Goal: Task Accomplishment & Management: Manage account settings

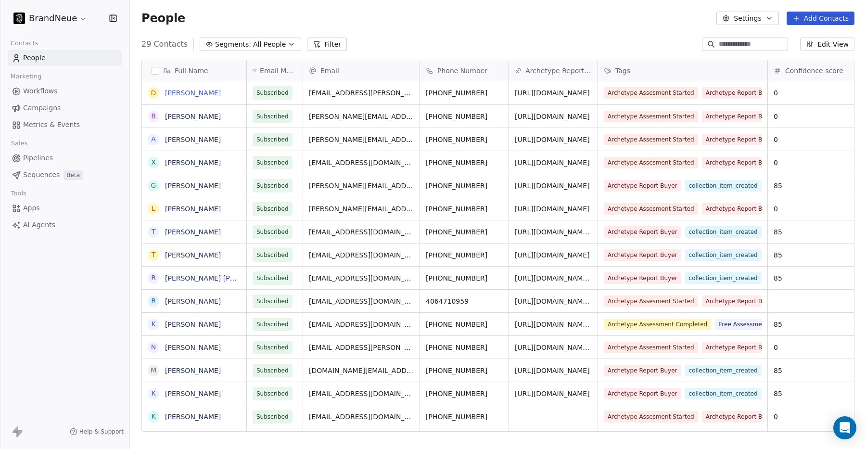
click at [183, 95] on link "DJ Burr" at bounding box center [193, 93] width 56 height 8
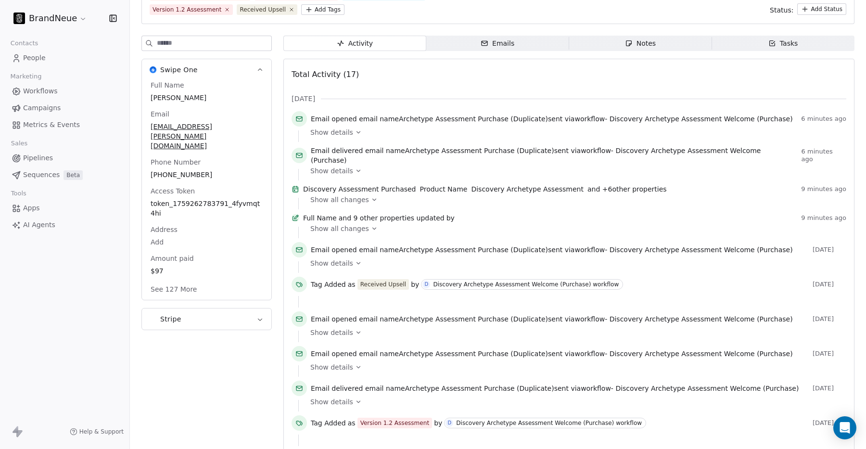
scroll to position [100, 0]
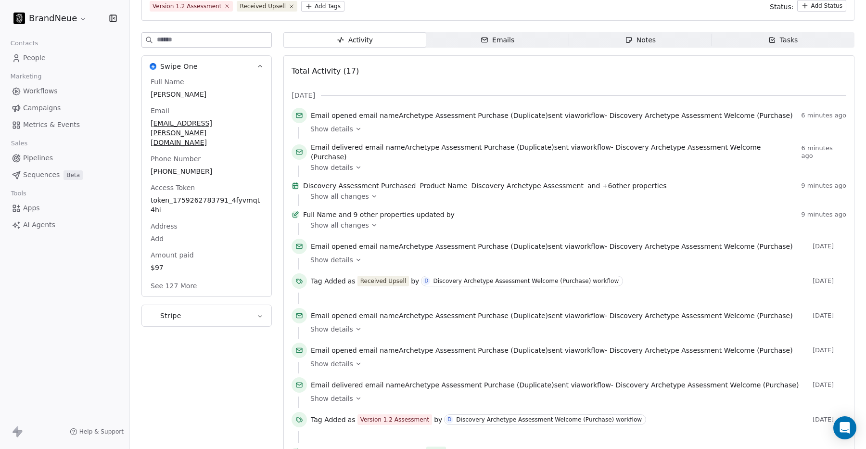
click at [334, 230] on span "Show all changes" at bounding box center [339, 225] width 59 height 10
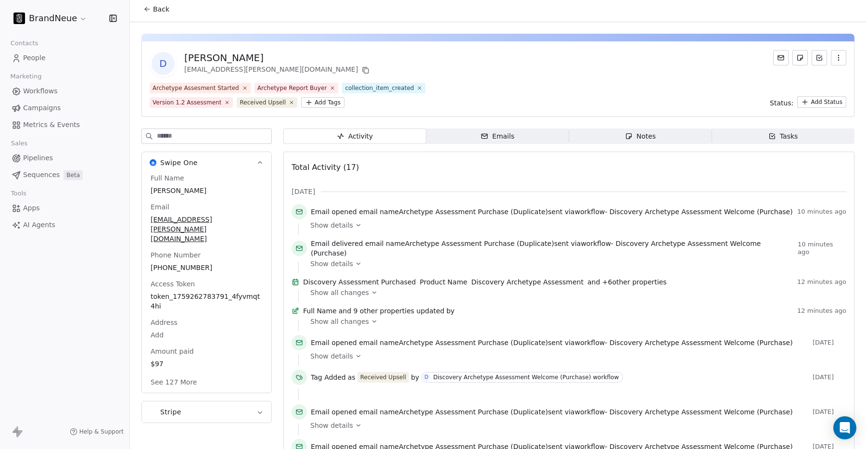
scroll to position [1, 0]
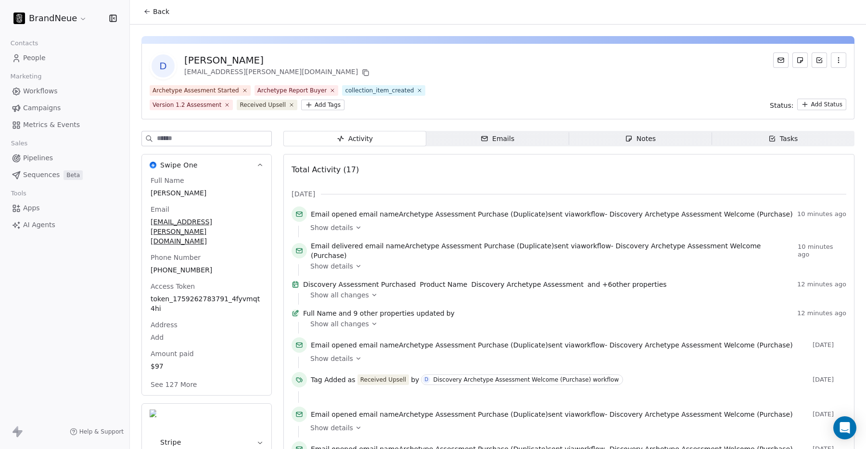
click at [340, 229] on span "Show details" at bounding box center [331, 228] width 43 height 10
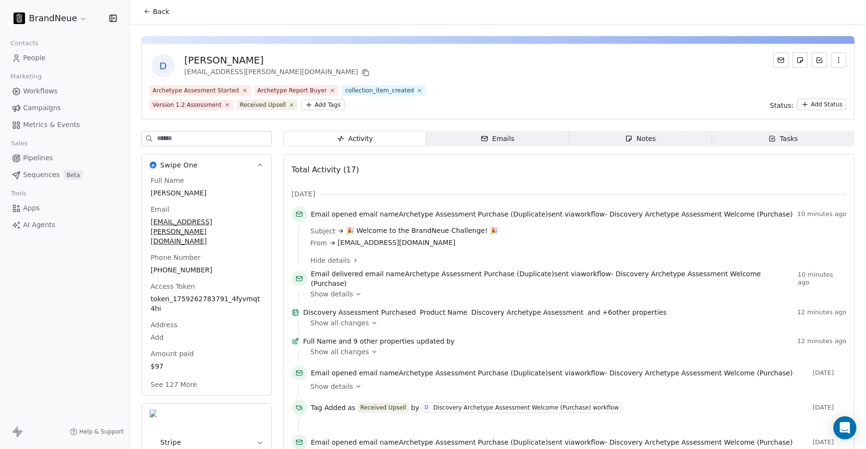
click at [471, 141] on span "Emails Emails" at bounding box center [497, 138] width 143 height 15
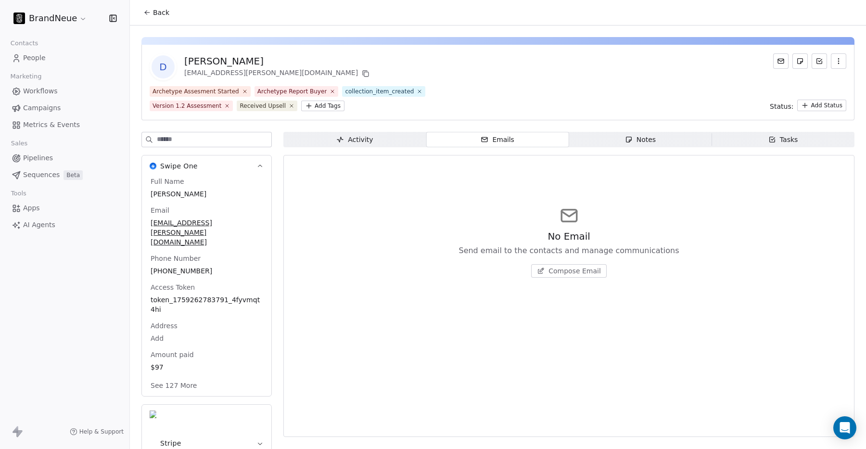
click at [630, 138] on icon "button" at bounding box center [629, 140] width 8 height 8
click at [759, 136] on span "Tasks Tasks" at bounding box center [783, 139] width 143 height 15
click at [486, 133] on span "Emails Emails" at bounding box center [497, 139] width 143 height 15
click at [375, 135] on span "Activity Activity" at bounding box center [354, 139] width 143 height 15
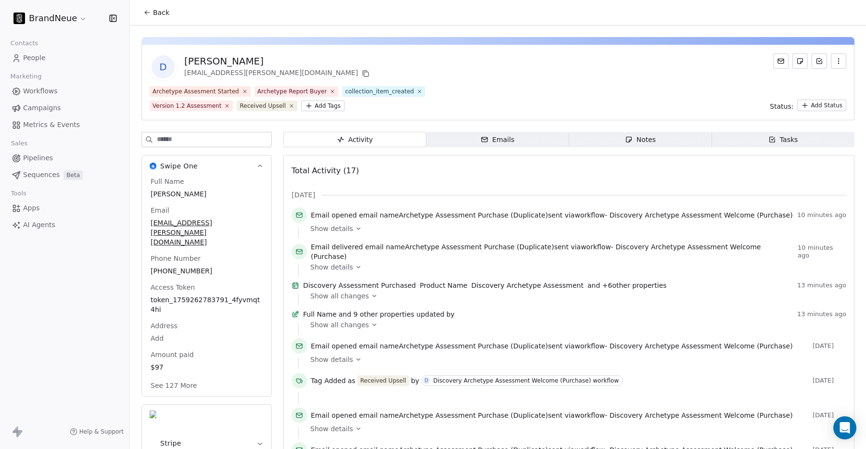
click at [43, 93] on span "Workflows" at bounding box center [40, 91] width 35 height 10
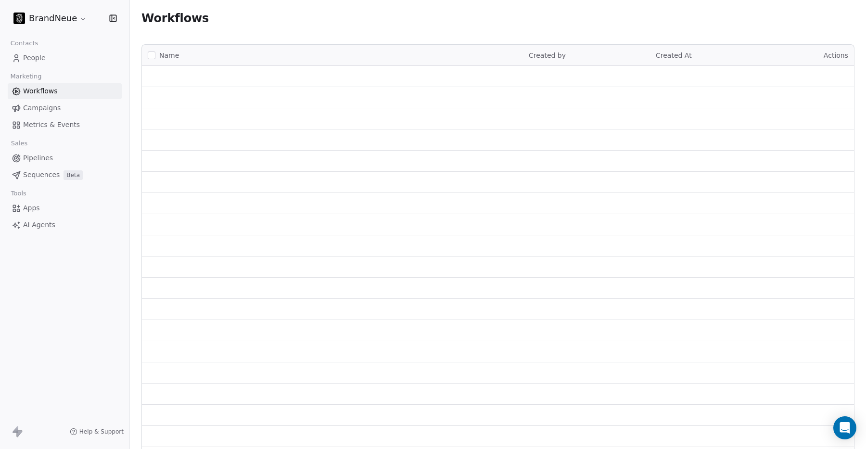
click at [38, 60] on span "People" at bounding box center [34, 58] width 23 height 10
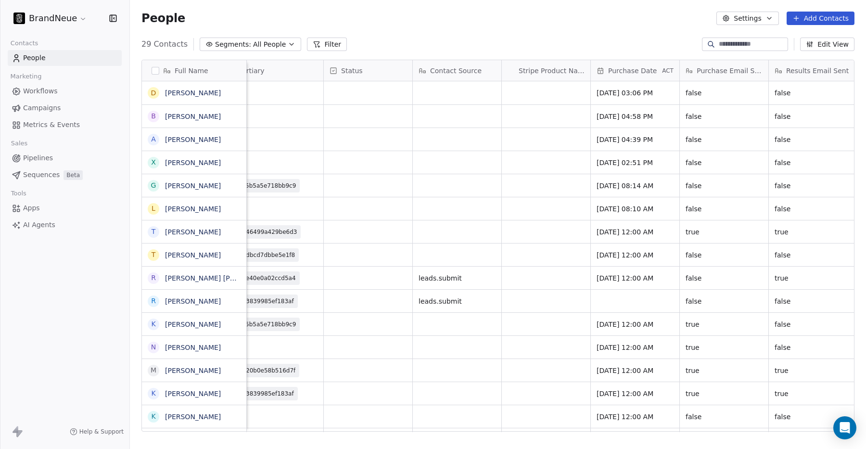
scroll to position [0, 2554]
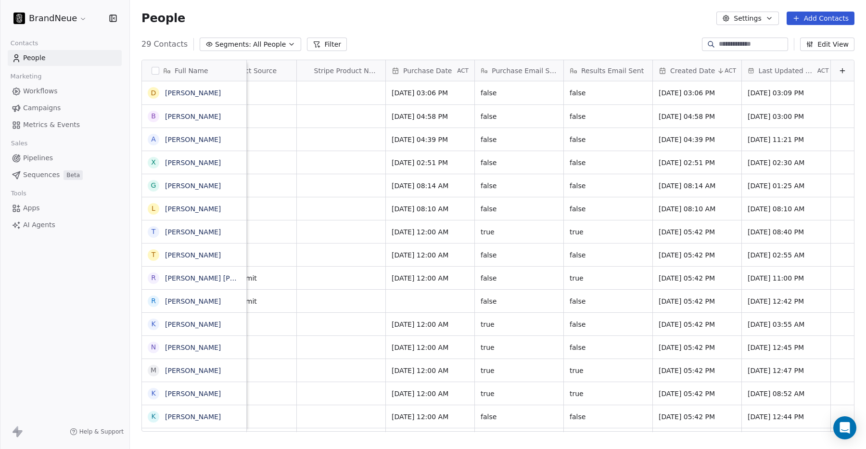
click at [852, 70] on div at bounding box center [842, 70] width 23 height 21
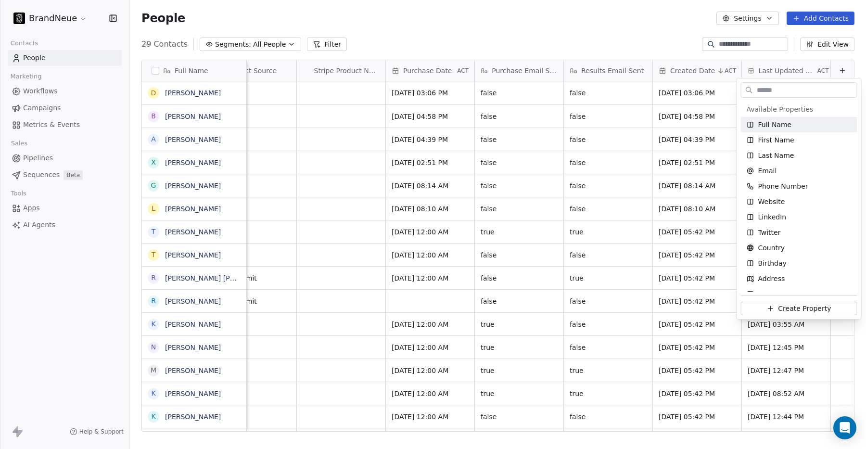
click at [842, 71] on html "BrandNeue Contacts People Marketing Workflows Campaigns Metrics & Events Sales …" at bounding box center [433, 224] width 866 height 449
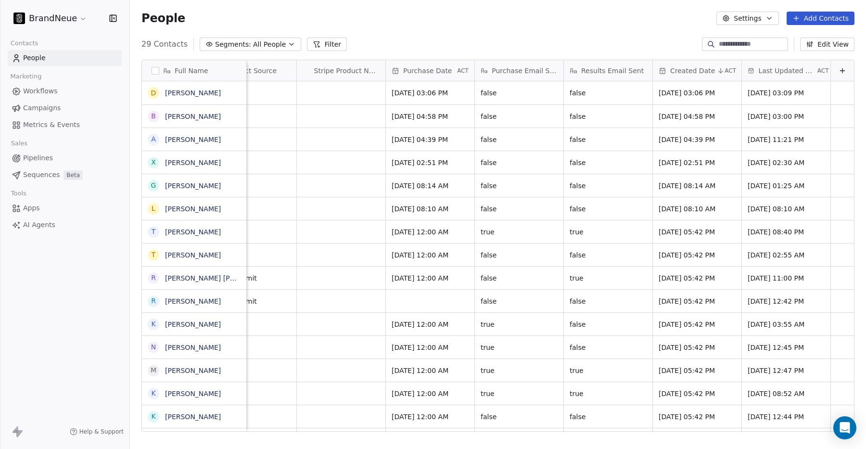
click at [842, 71] on icon at bounding box center [843, 71] width 8 height 8
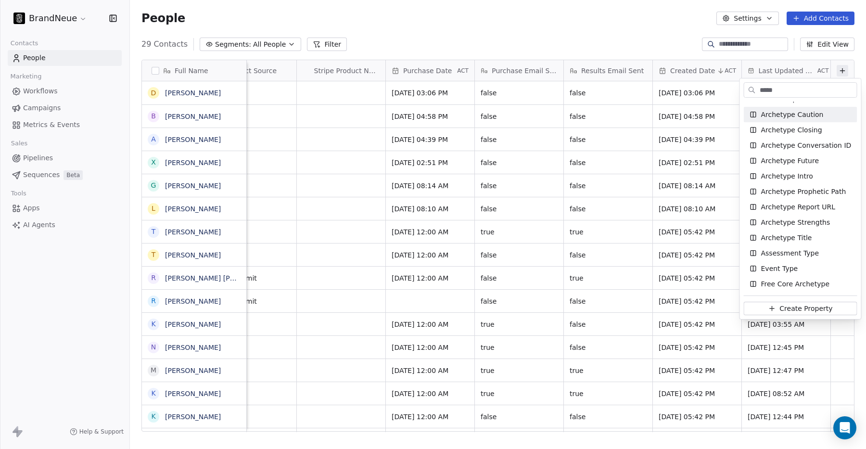
scroll to position [0, 0]
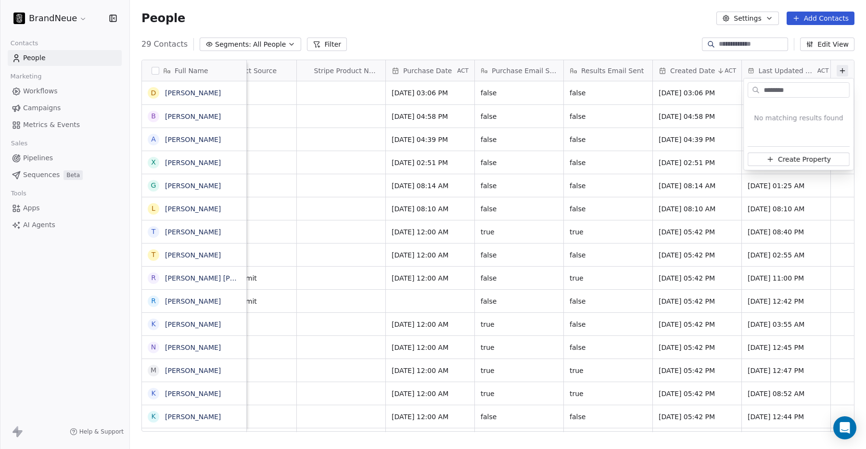
type input "********"
click at [48, 57] on html "BrandNeue Contacts People Marketing Workflows Campaigns Metrics & Events Sales …" at bounding box center [433, 224] width 866 height 449
click at [35, 97] on link "Workflows" at bounding box center [65, 91] width 114 height 16
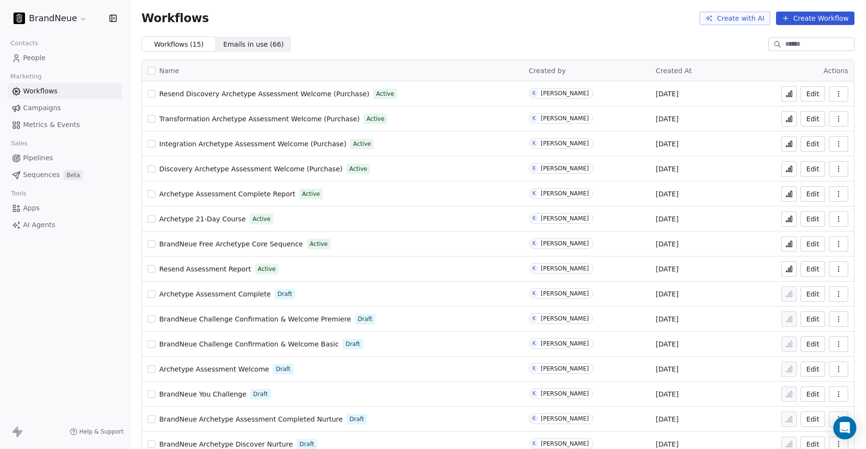
click at [225, 171] on span "Discovery Archetype Assessment Welcome (Purchase)" at bounding box center [250, 169] width 183 height 8
click at [57, 58] on link "People" at bounding box center [65, 58] width 114 height 16
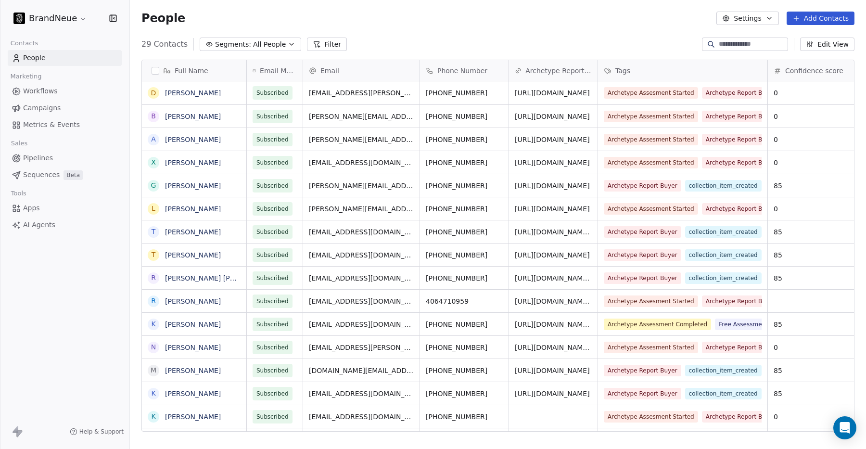
scroll to position [395, 736]
click at [824, 45] on button "Edit View" at bounding box center [827, 44] width 54 height 13
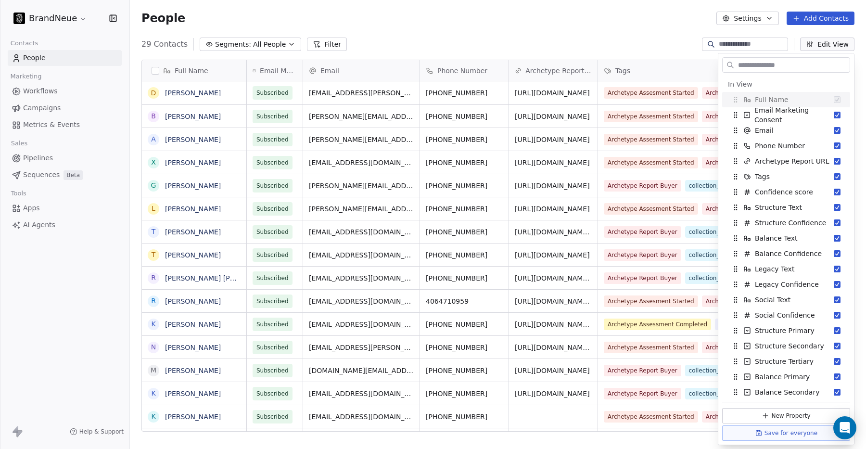
click at [759, 62] on input "text" at bounding box center [793, 65] width 114 height 14
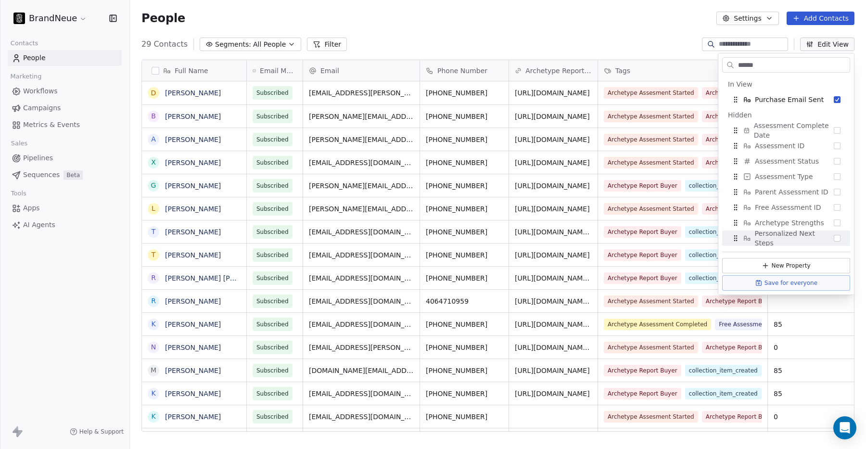
type input "******"
click at [776, 266] on button "New Property" at bounding box center [786, 265] width 128 height 15
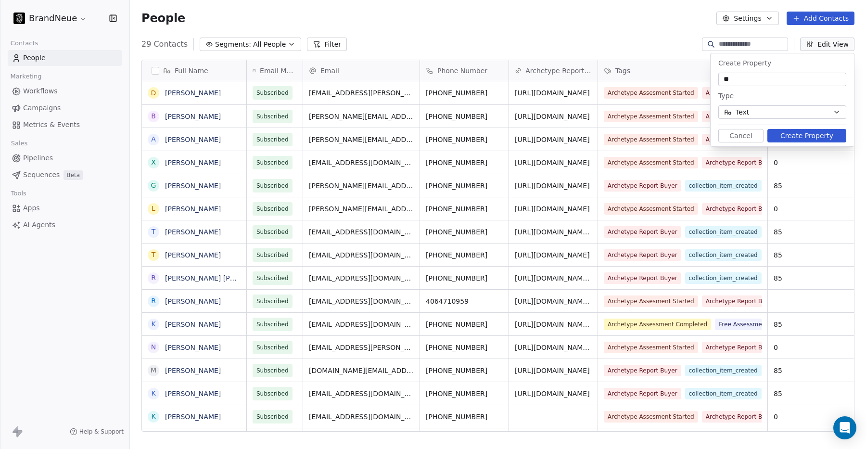
type input "*"
type input "**********"
click at [797, 114] on button "Text" at bounding box center [783, 111] width 128 height 13
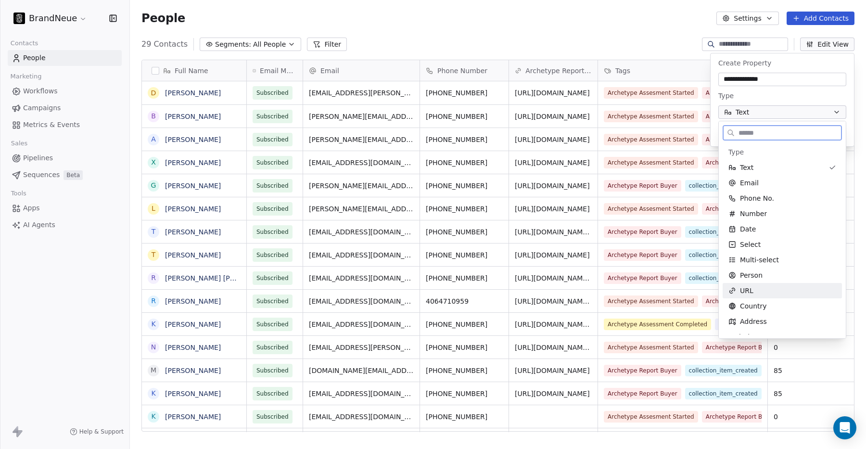
click at [742, 291] on span "URL" at bounding box center [746, 291] width 13 height 10
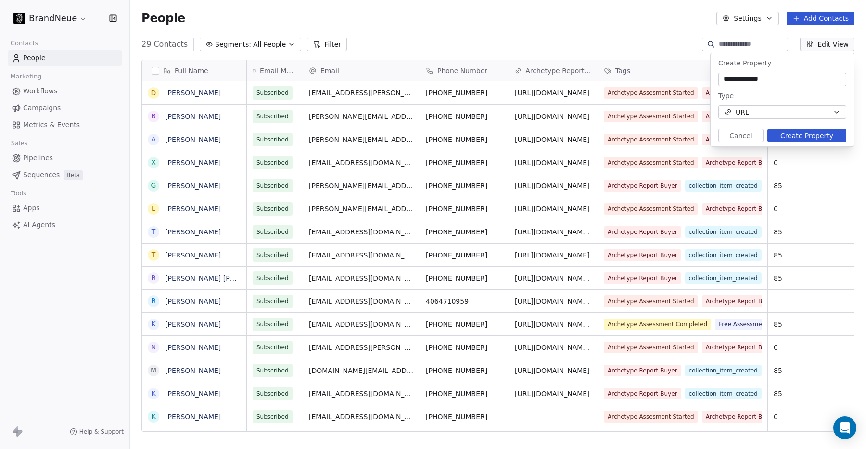
click at [798, 135] on button "Create Property" at bounding box center [807, 135] width 79 height 13
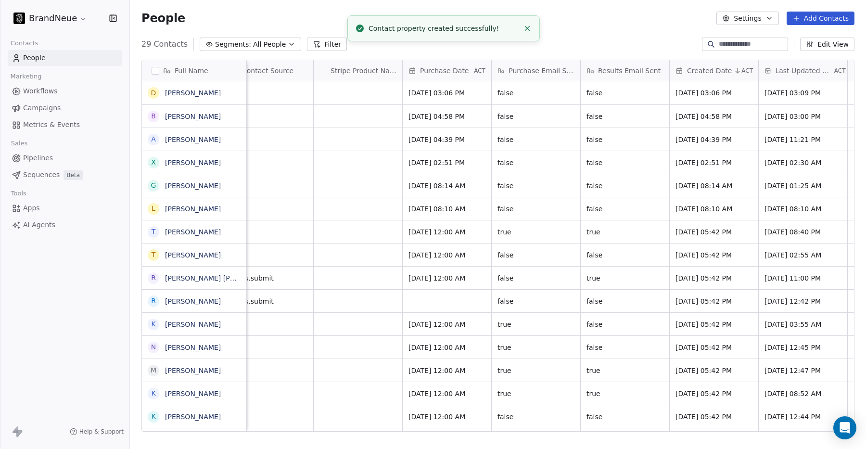
scroll to position [0, 2643]
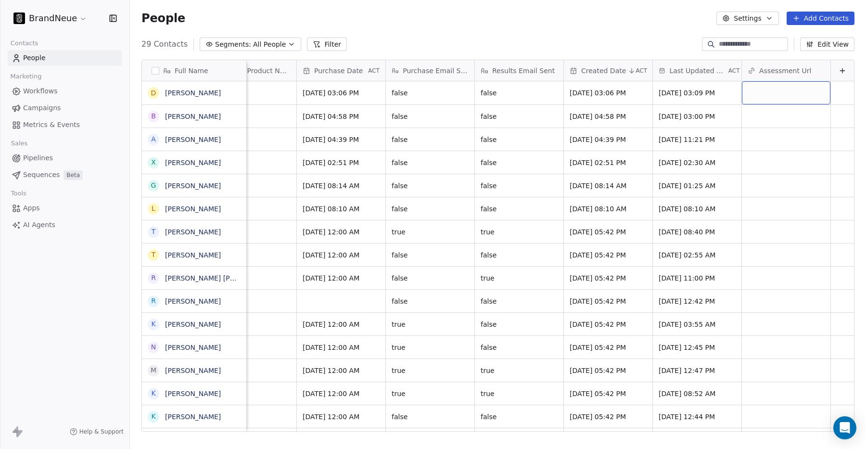
click at [763, 91] on div "grid" at bounding box center [786, 92] width 89 height 23
type input "**********"
click at [762, 123] on html "BrandNeue Contacts People Marketing Workflows Campaigns Metrics & Events Sales …" at bounding box center [433, 224] width 866 height 449
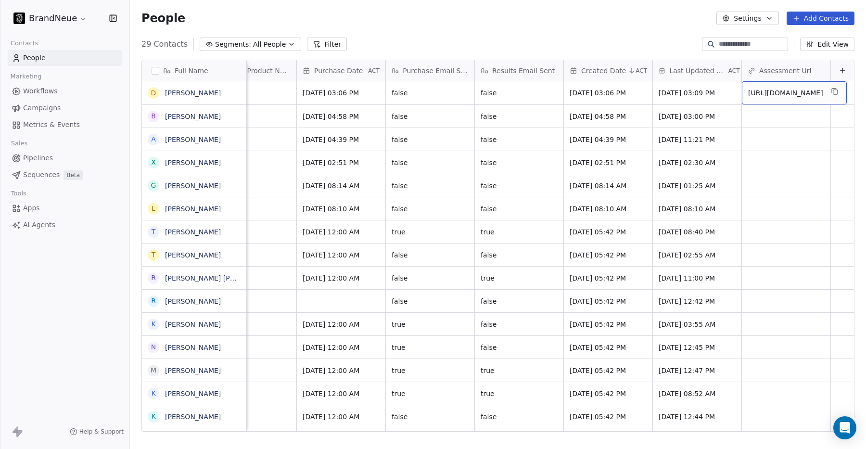
click at [780, 94] on span "https://form.typeform.com/to/IlPlD2Nm#webflow_id=68dc3840ce3d6d53452f99a1" at bounding box center [785, 93] width 75 height 10
click at [769, 97] on link "https://form.typeform.com/to/IlPlD2Nm#webflow_id=68dc3840ce3d6d53452f99a1" at bounding box center [785, 93] width 75 height 8
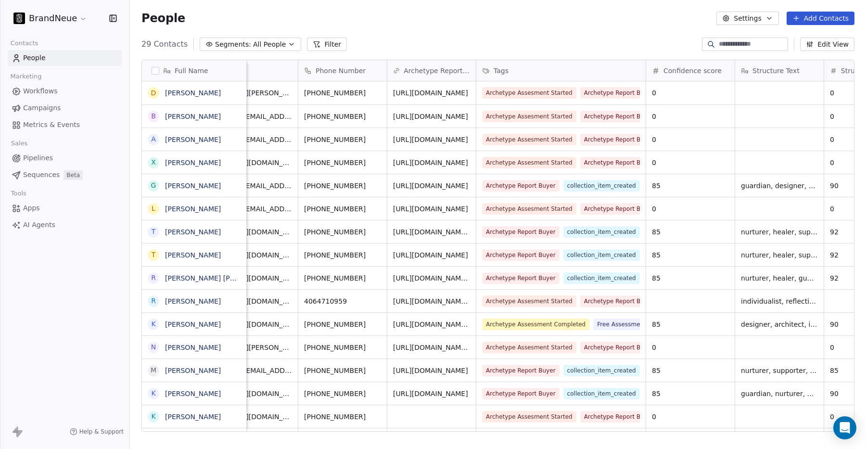
scroll to position [0, 0]
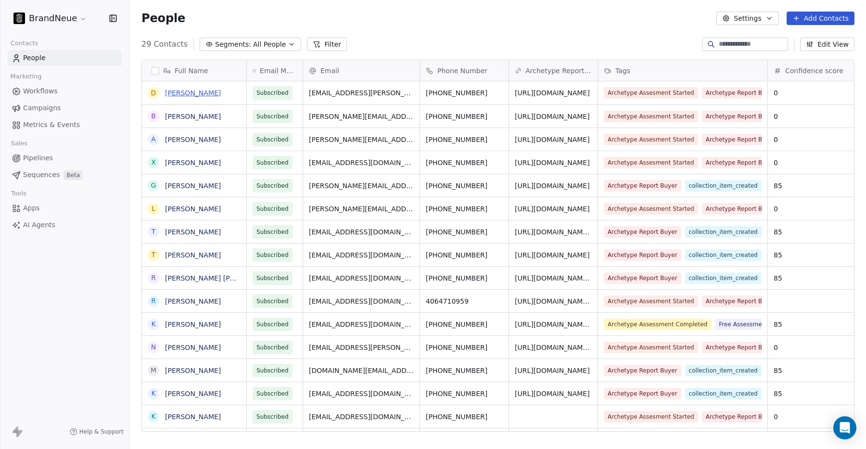
click at [189, 91] on link "[PERSON_NAME]" at bounding box center [193, 93] width 56 height 8
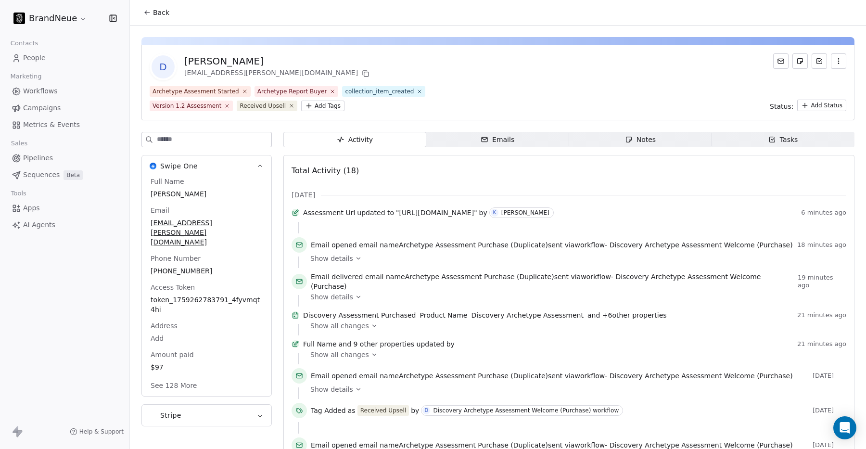
click at [470, 141] on span "Emails Emails" at bounding box center [497, 139] width 143 height 15
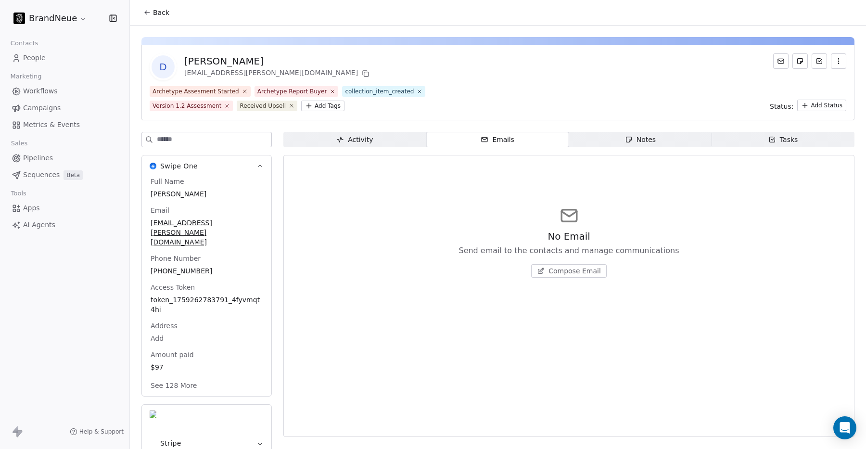
click at [650, 136] on div "Notes" at bounding box center [640, 140] width 31 height 10
click at [751, 138] on span "Tasks Tasks" at bounding box center [783, 139] width 143 height 15
click at [511, 146] on span "Emails Emails" at bounding box center [497, 139] width 143 height 15
click at [364, 139] on div "Activity" at bounding box center [354, 140] width 37 height 10
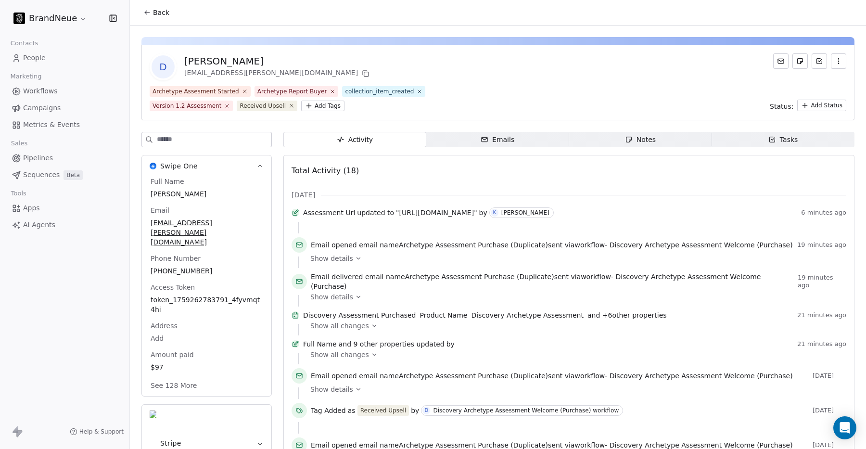
click at [177, 377] on button "See 128 More" at bounding box center [174, 385] width 58 height 17
click at [34, 93] on span "Workflows" at bounding box center [40, 91] width 35 height 10
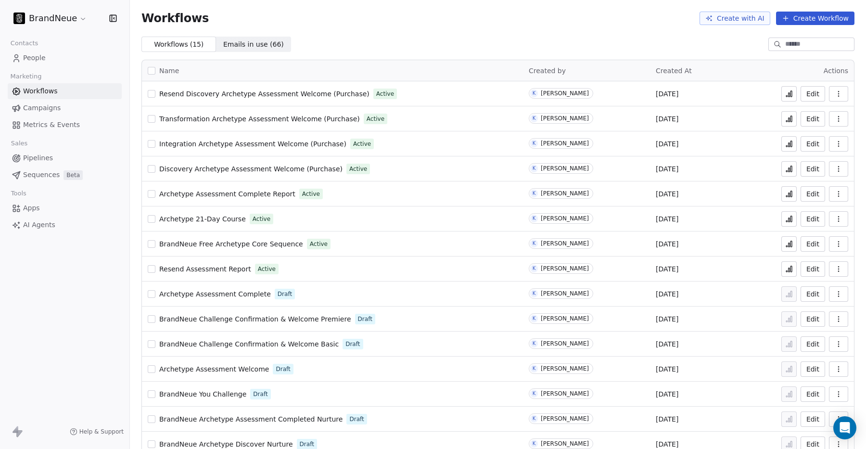
click at [240, 91] on span "Resend Discovery Archetype Assessment Welcome (Purchase)" at bounding box center [264, 94] width 210 height 8
click at [247, 168] on span "Discovery Archetype Assessment Welcome (Purchase)" at bounding box center [250, 169] width 183 height 8
click at [213, 92] on span "Resend Discovery Archetype Assessment Welcome (Purchase)" at bounding box center [264, 94] width 210 height 8
click at [33, 55] on span "People" at bounding box center [34, 58] width 23 height 10
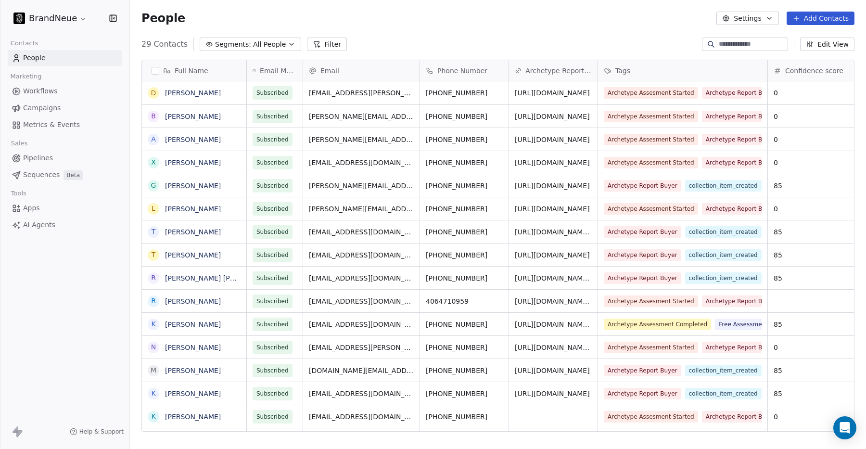
scroll to position [395, 736]
click at [181, 91] on link "[PERSON_NAME]" at bounding box center [193, 93] width 56 height 8
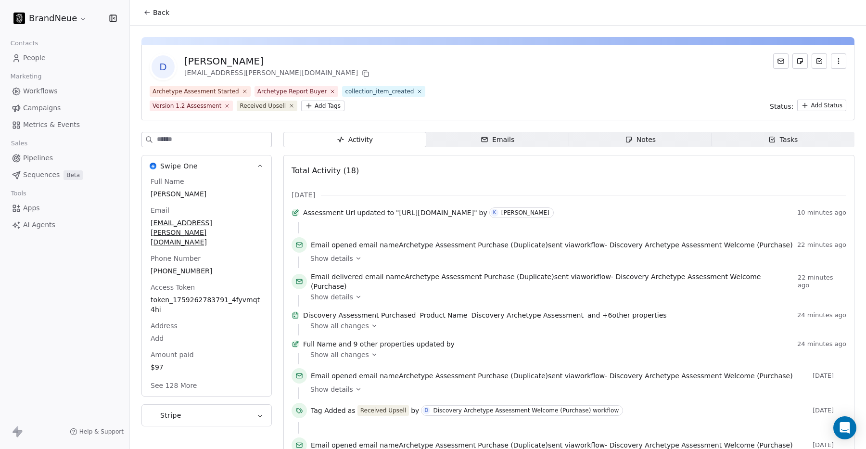
click at [313, 104] on html "BrandNeue Contacts People Marketing Workflows Campaigns Metrics & Events Sales …" at bounding box center [433, 224] width 866 height 449
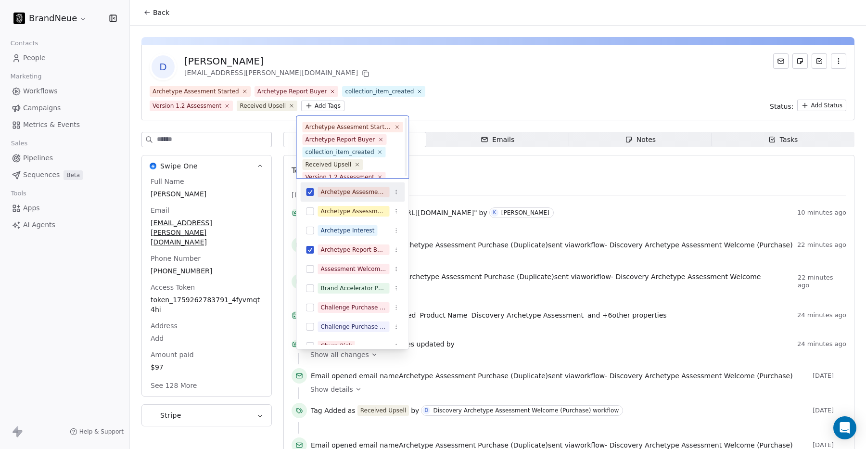
scroll to position [23, 0]
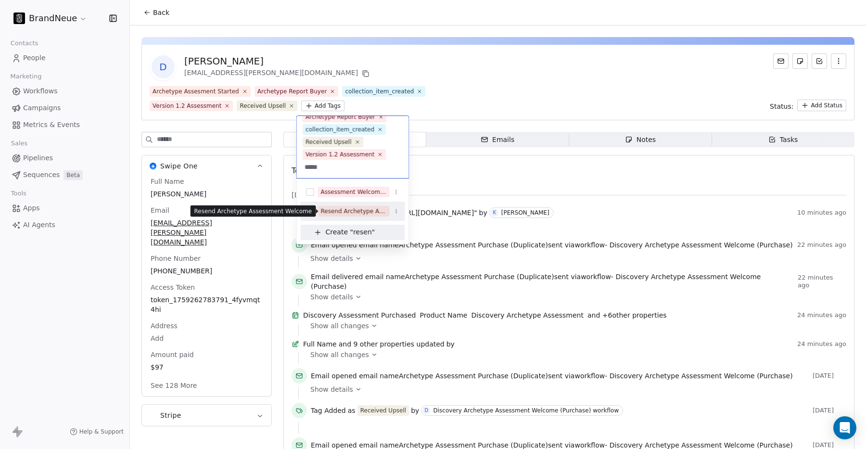
type input "*****"
click at [348, 210] on div "Resend Archetype Assessment Welcome" at bounding box center [354, 211] width 66 height 9
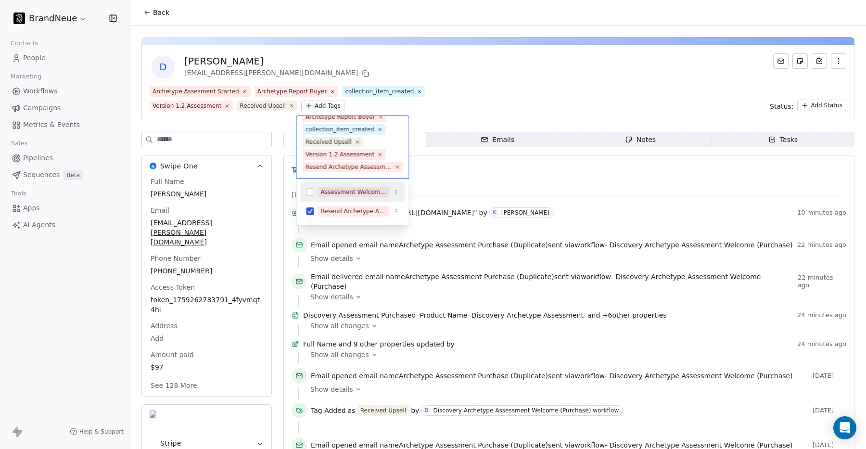
scroll to position [35, 0]
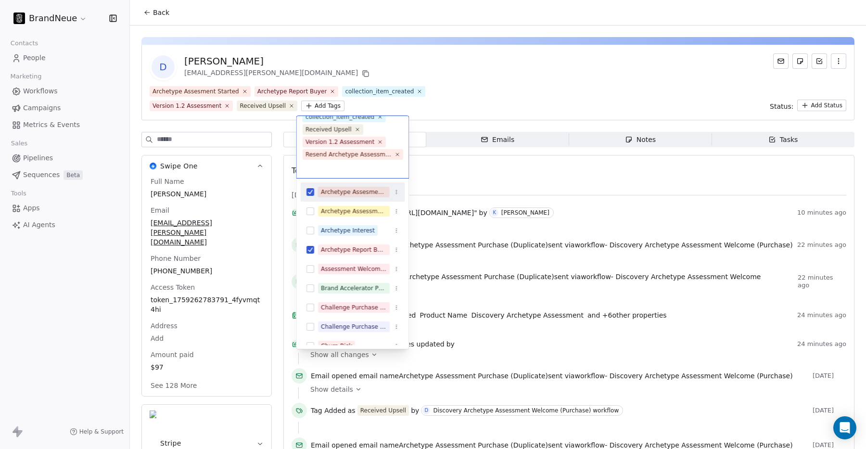
click at [446, 103] on html "BrandNeue Contacts People Marketing Workflows Campaigns Metrics & Events Sales …" at bounding box center [433, 224] width 866 height 449
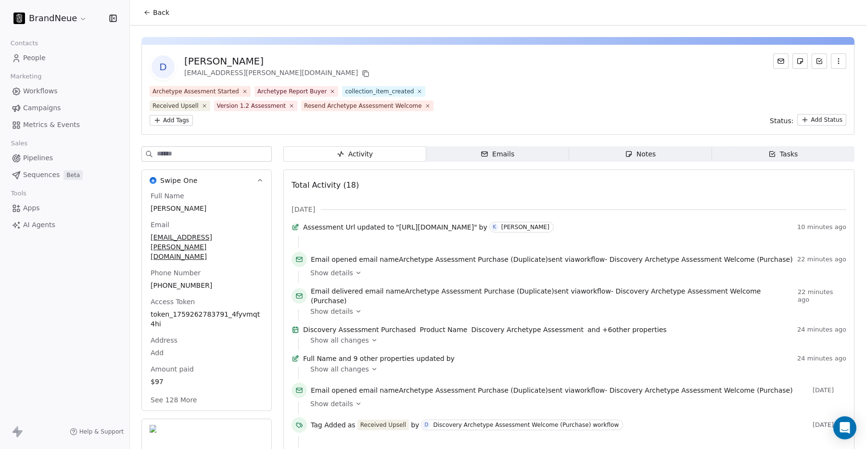
scroll to position [19, 0]
